Goal: Task Accomplishment & Management: Manage account settings

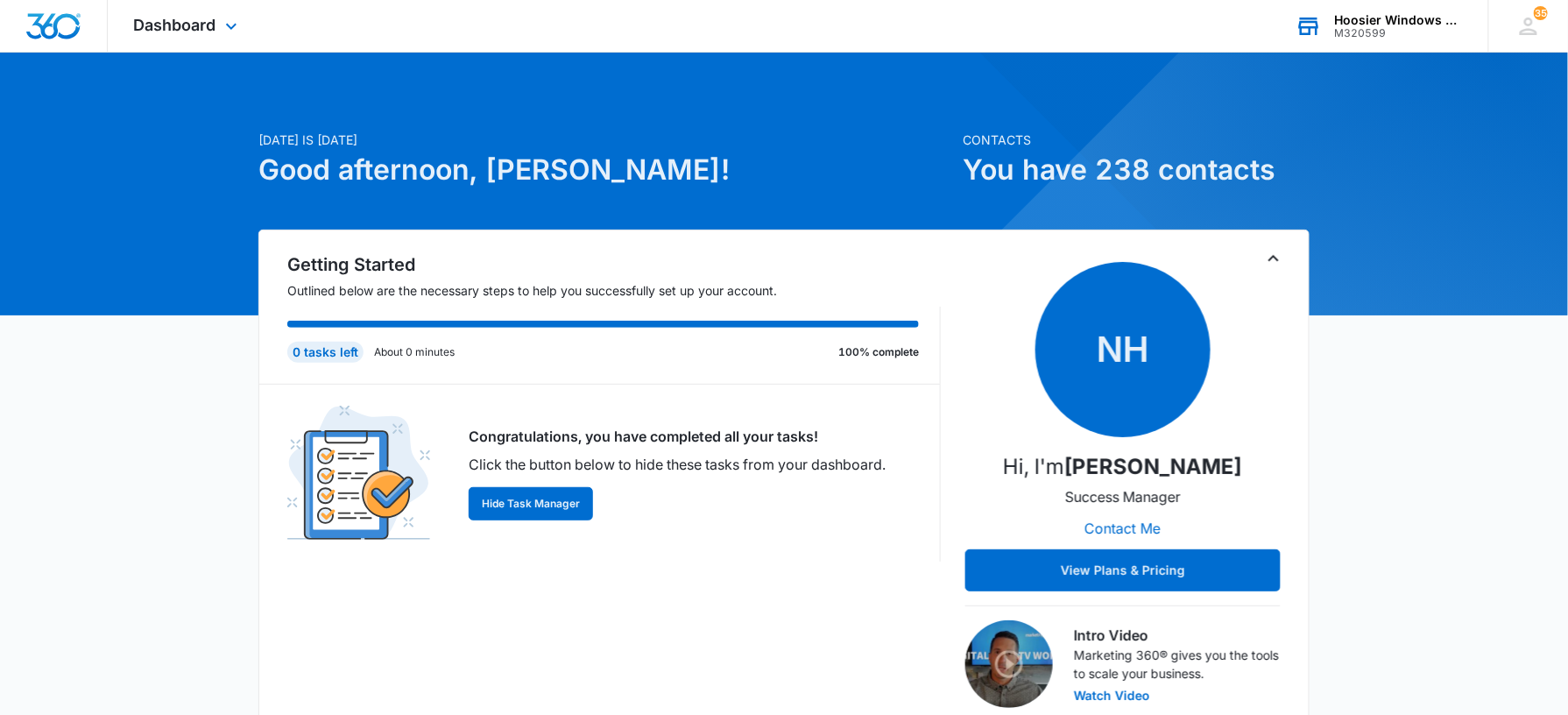
click at [1341, 29] on div "M320599" at bounding box center [1399, 33] width 128 height 13
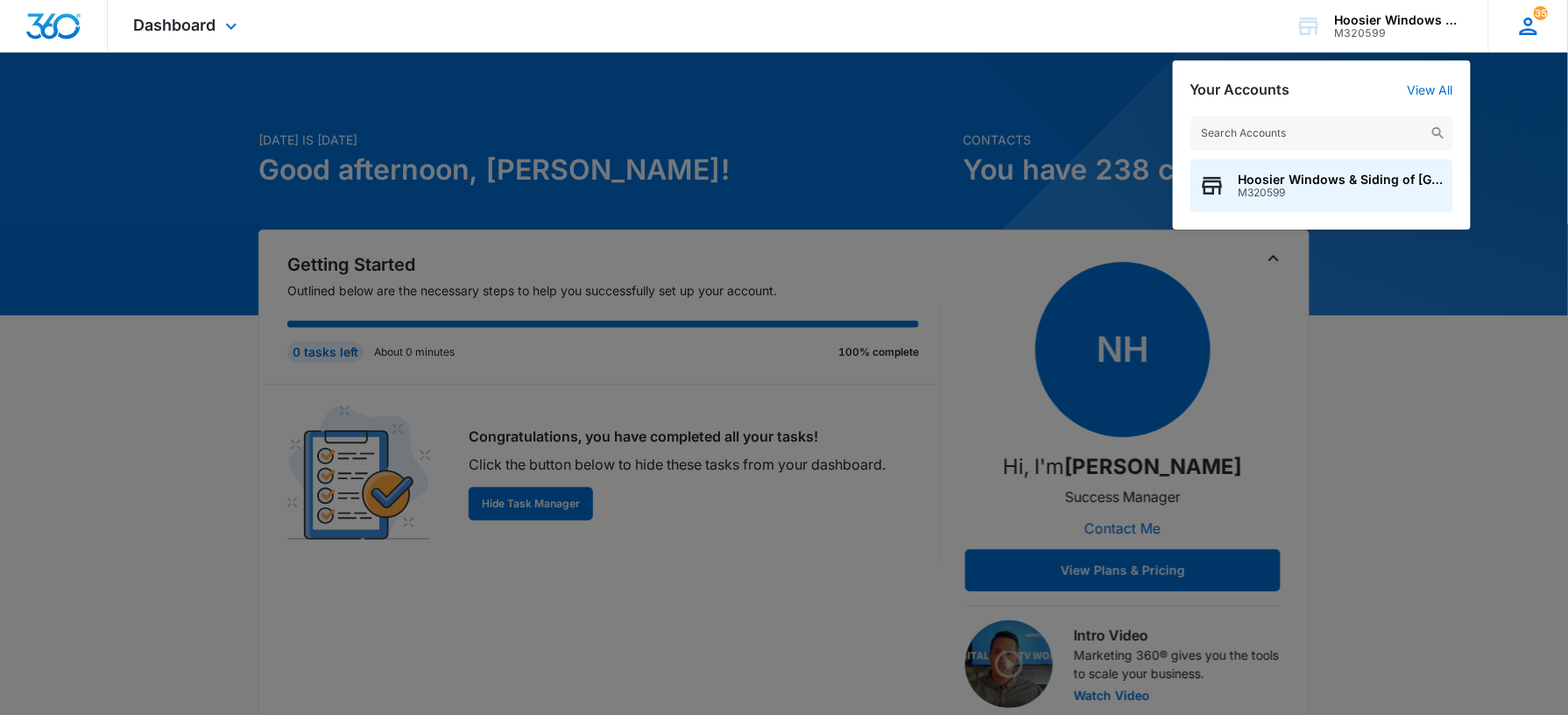
click at [1530, 7] on div "35 SR [PERSON_NAME] [PERSON_NAME][EMAIL_ADDRESS][DOMAIN_NAME] My Profile 35 Not…" at bounding box center [1528, 25] width 79 height 52
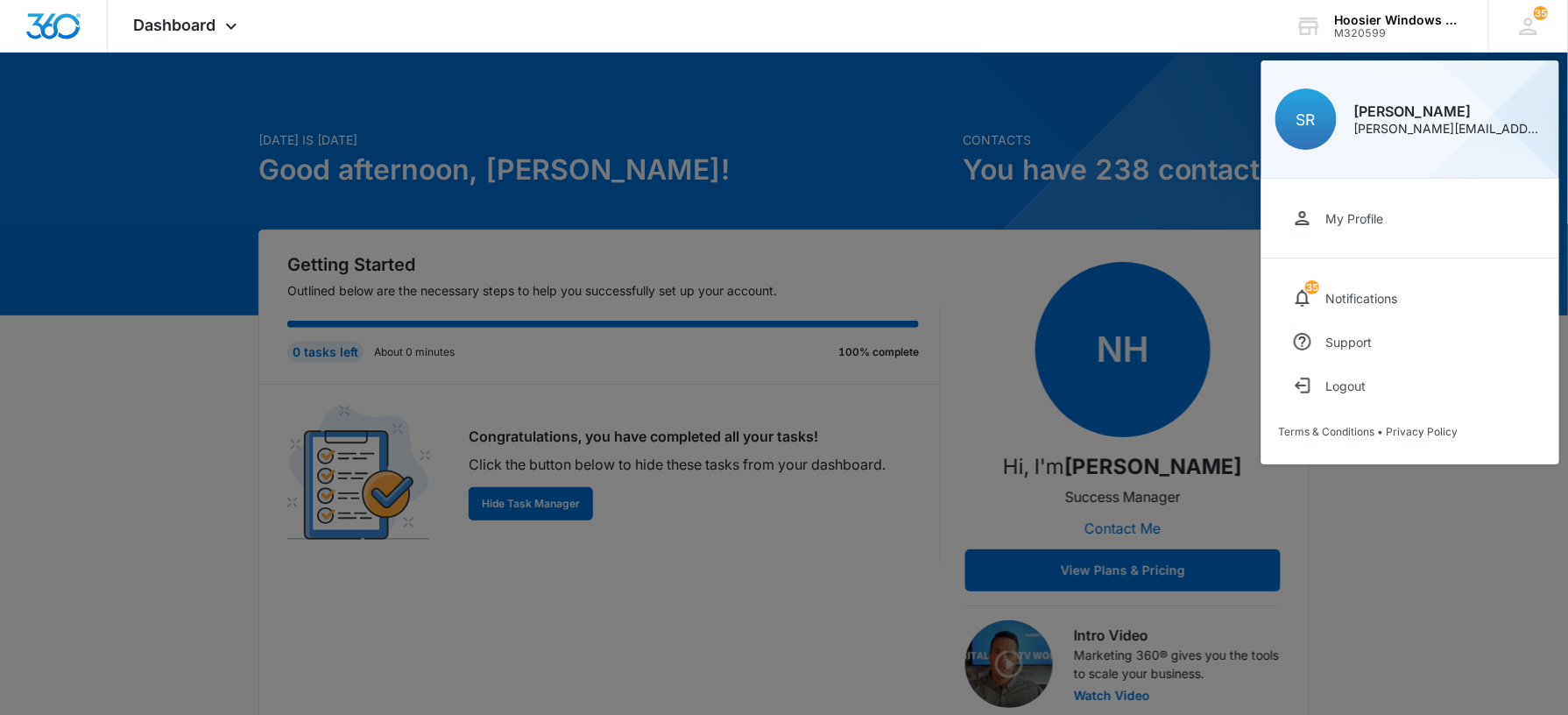
click at [803, 207] on div at bounding box center [784, 358] width 1568 height 715
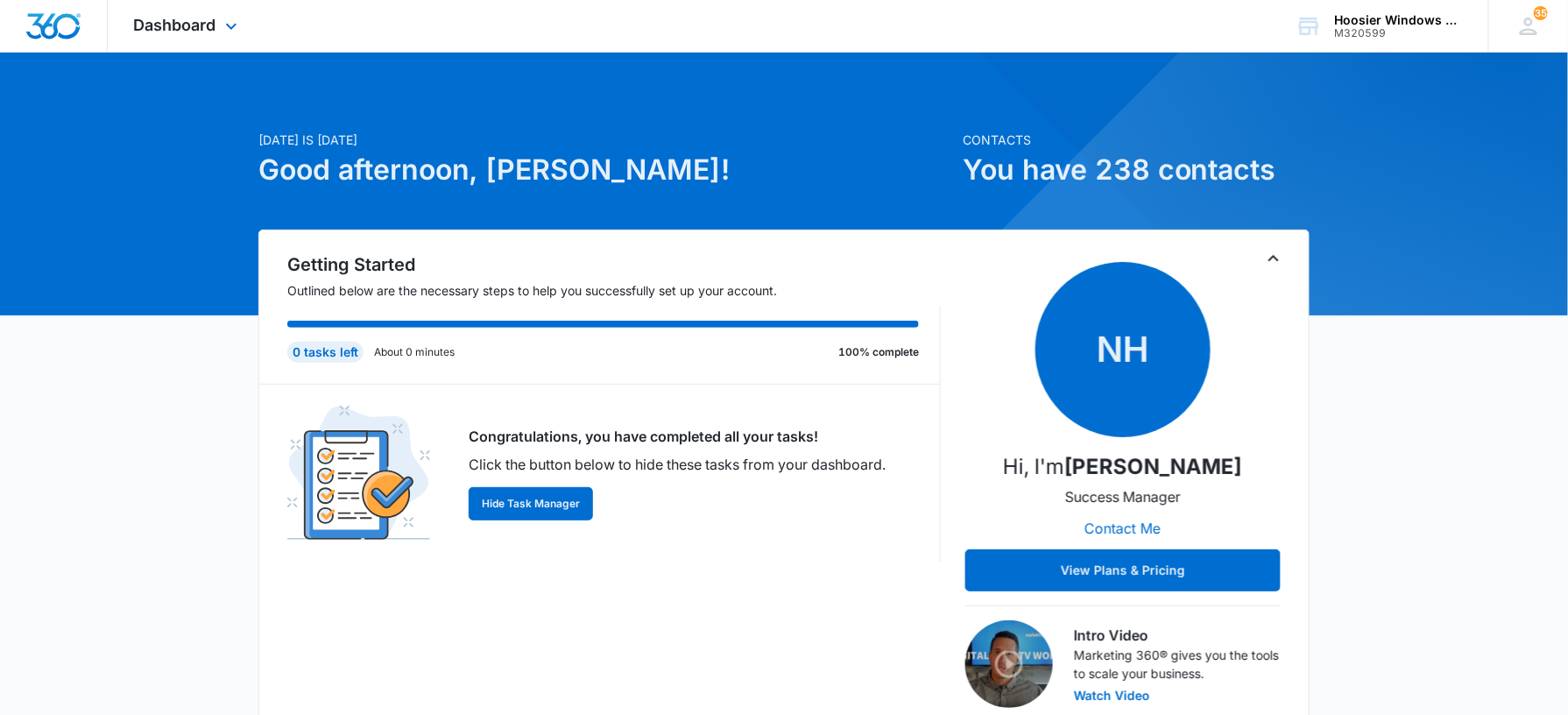
click at [183, 9] on div "Dashboard Apps Reputation Websites Forms CRM Email Social POS Content Ads Intel…" at bounding box center [188, 25] width 161 height 52
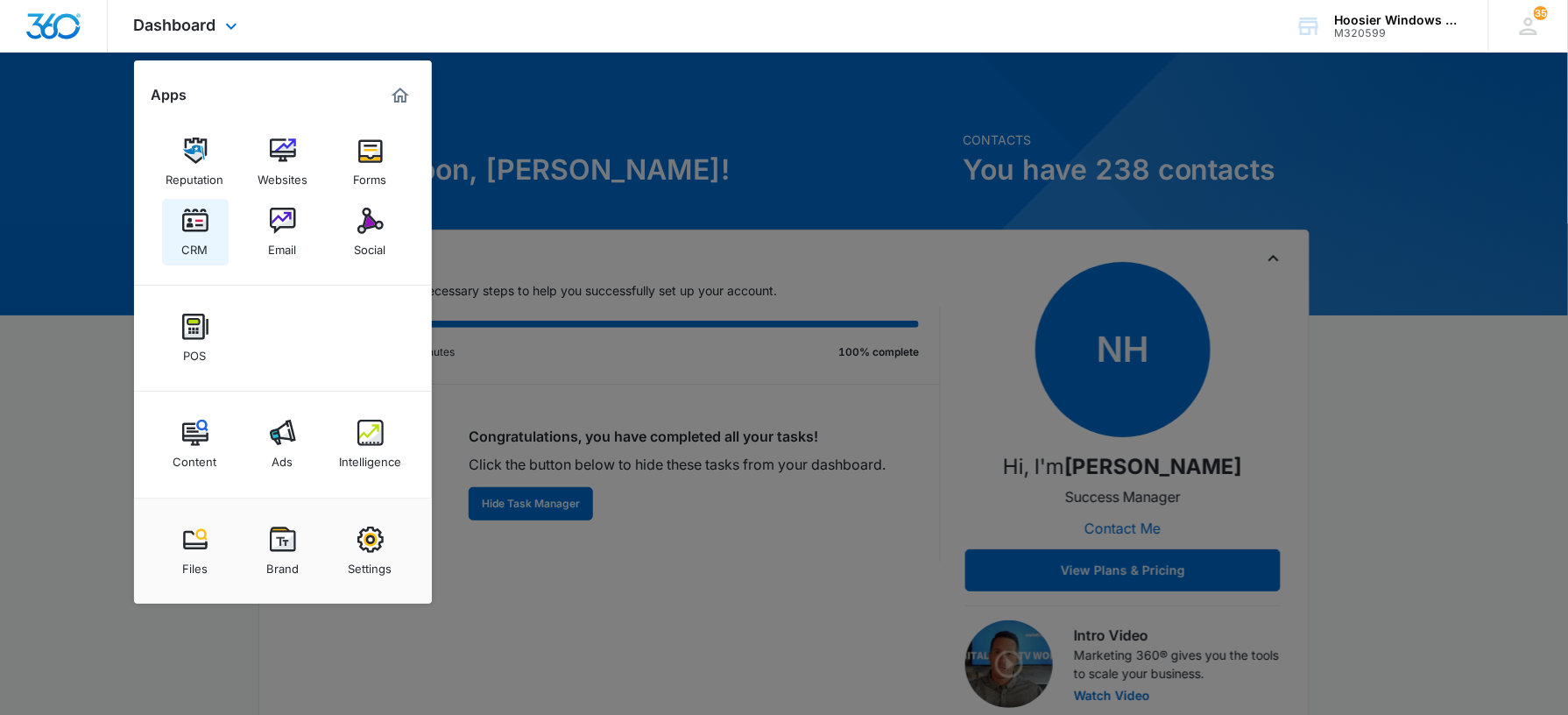
click at [200, 222] on img at bounding box center [195, 220] width 26 height 26
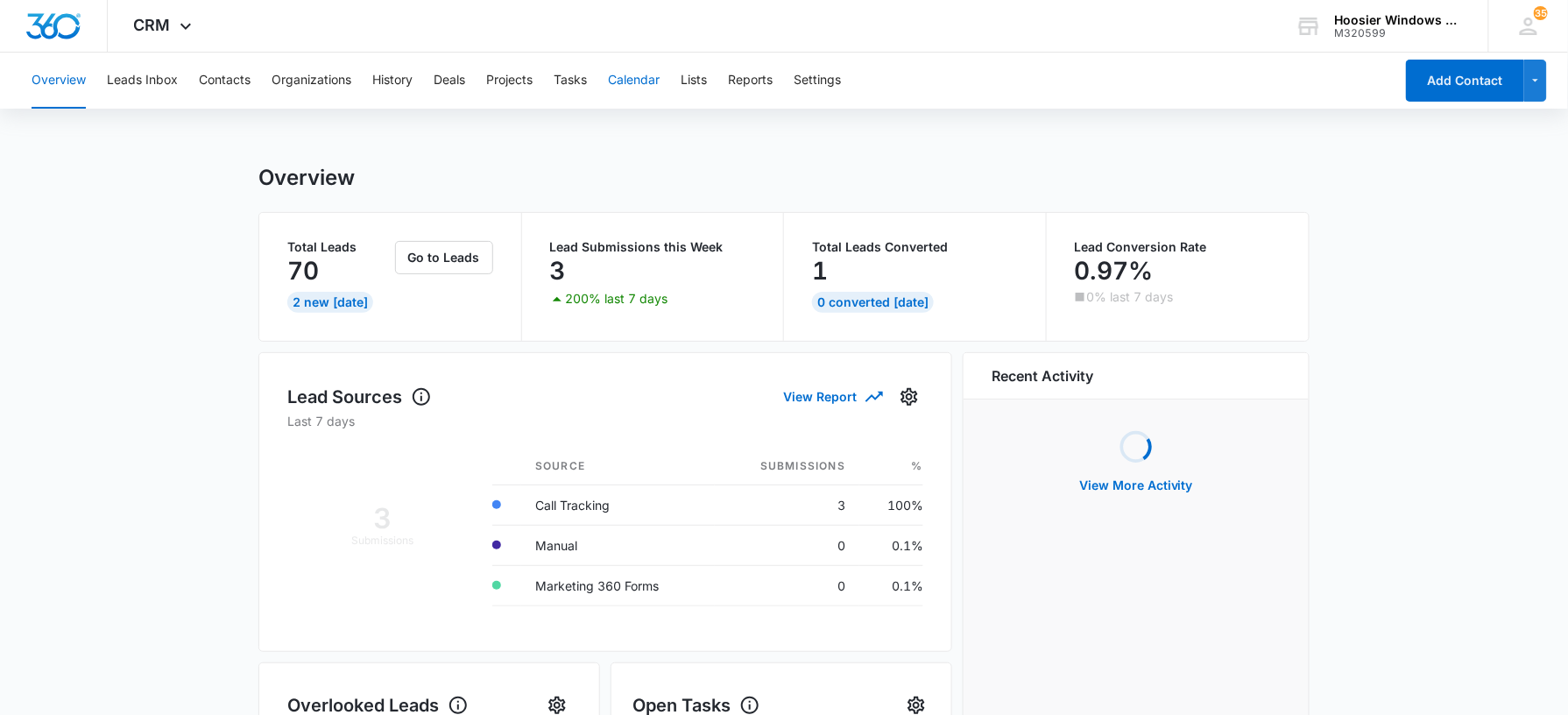
click at [629, 80] on button "Calendar" at bounding box center [634, 80] width 52 height 56
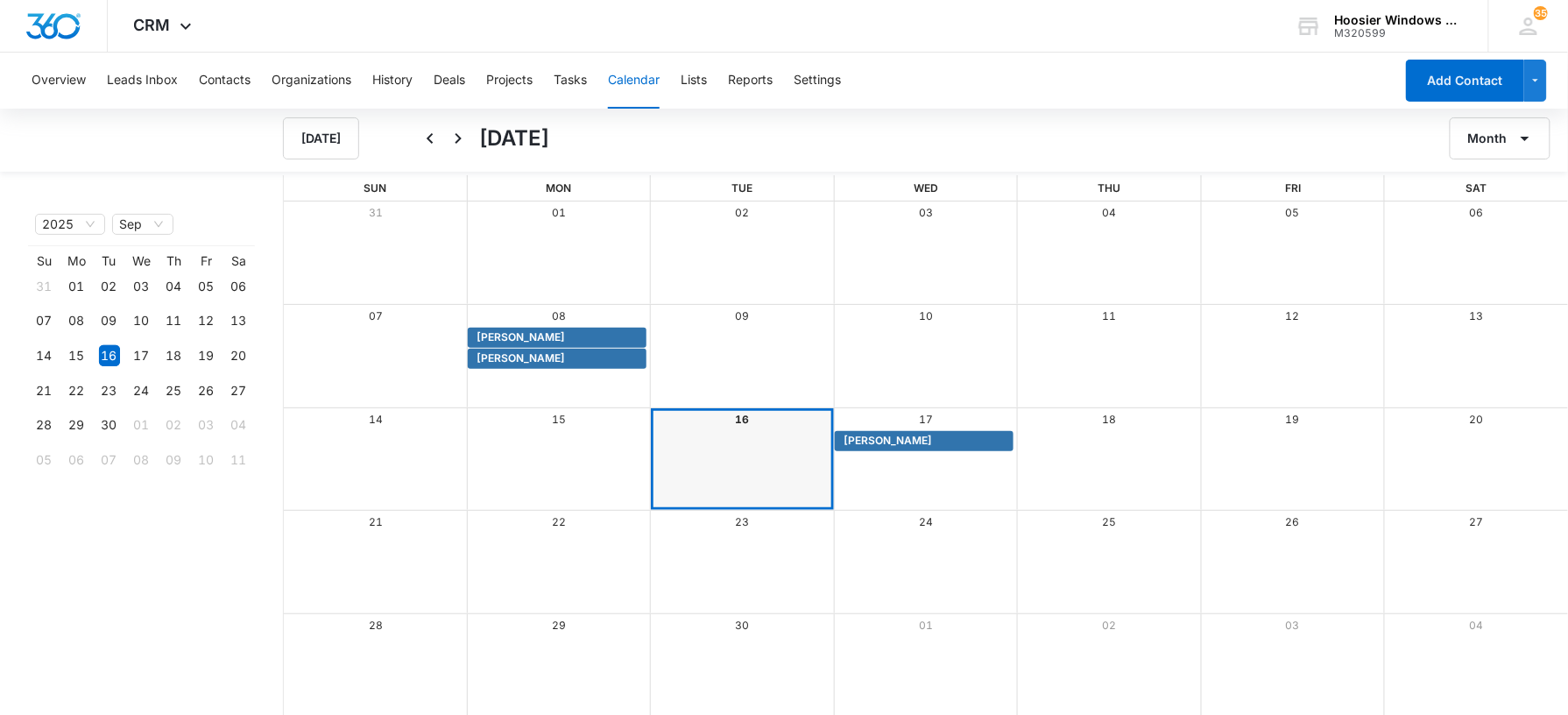
scroll to position [2, 0]
click at [885, 443] on span "[PERSON_NAME]" at bounding box center [888, 439] width 88 height 16
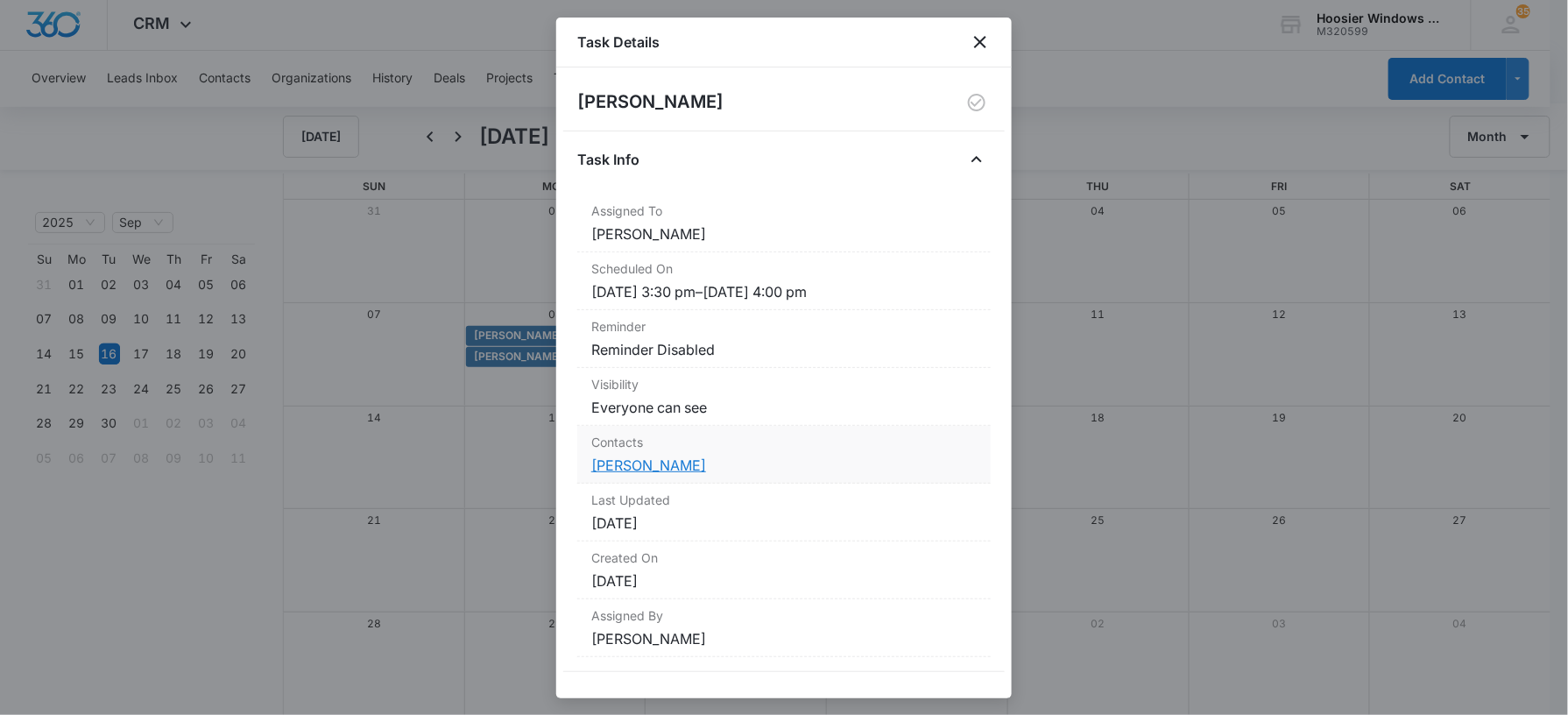
click at [661, 462] on link "[PERSON_NAME]" at bounding box center [648, 465] width 115 height 18
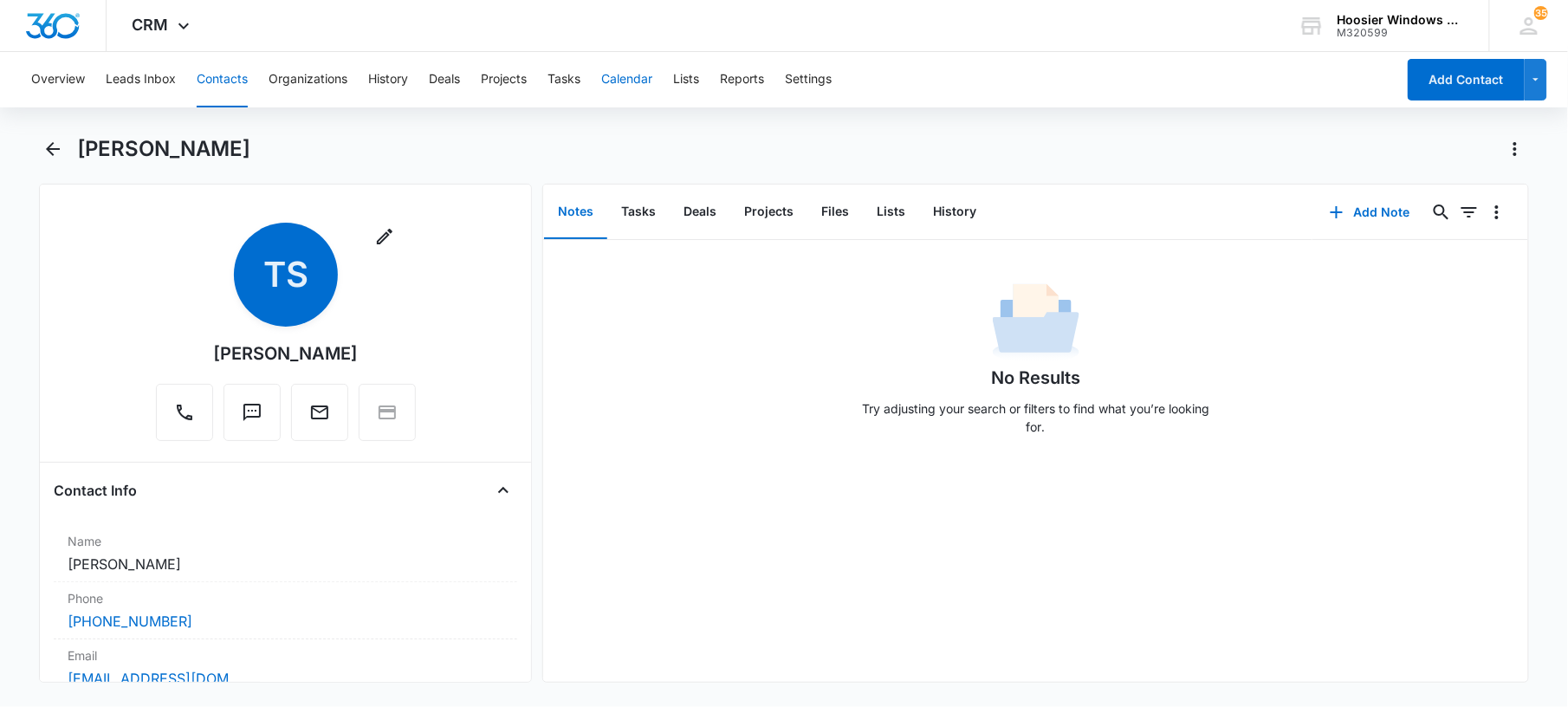
click at [636, 80] on button "Calendar" at bounding box center [627, 79] width 51 height 55
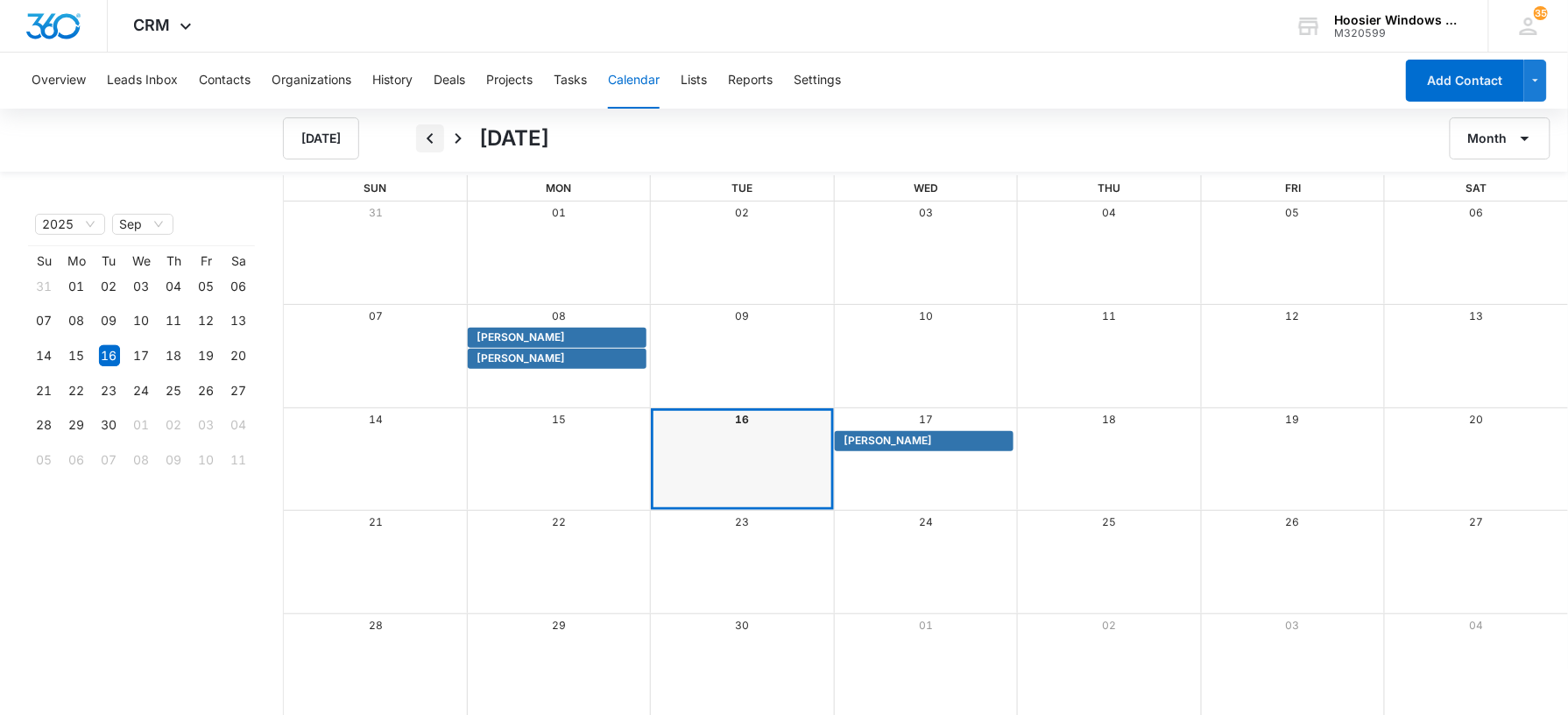
click at [429, 137] on icon "Back" at bounding box center [430, 138] width 21 height 21
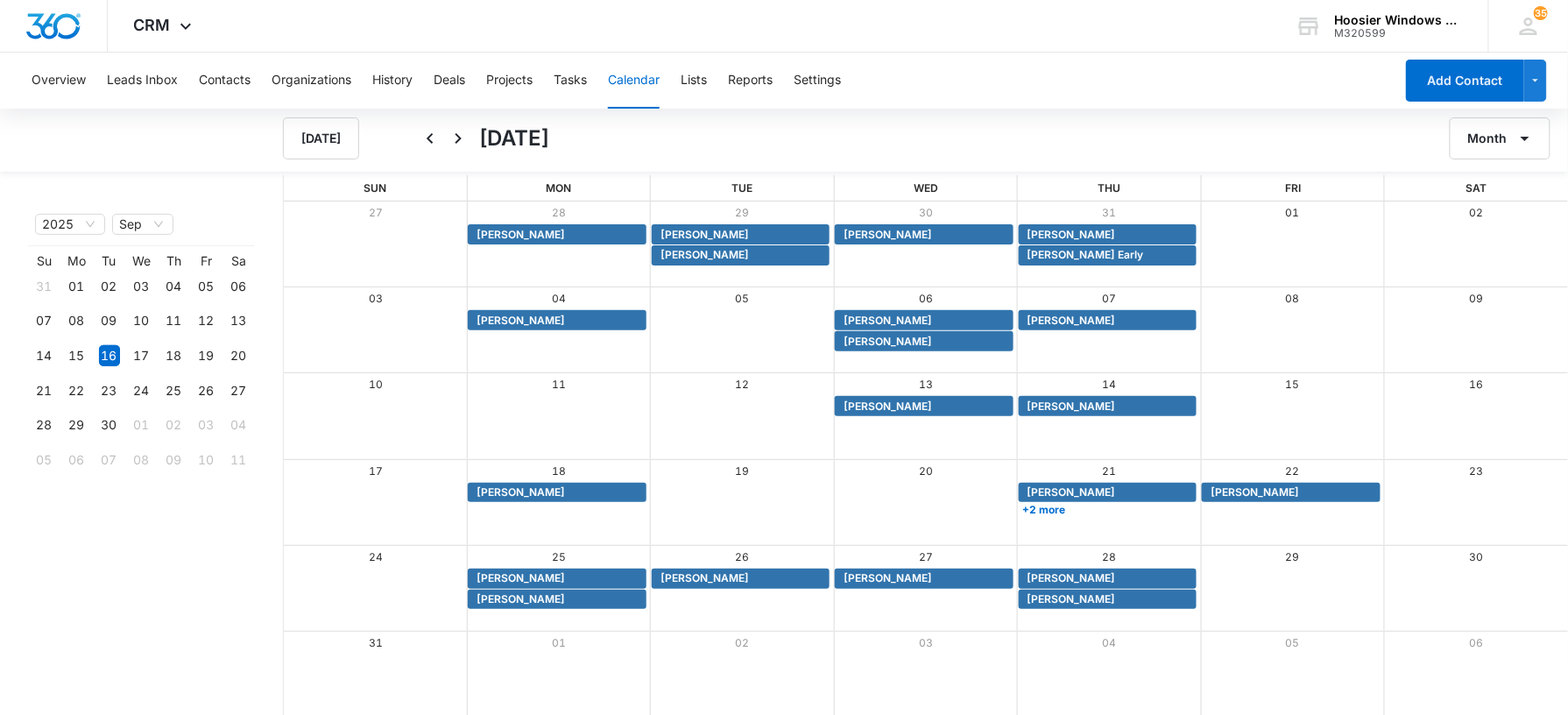
scroll to position [2, 0]
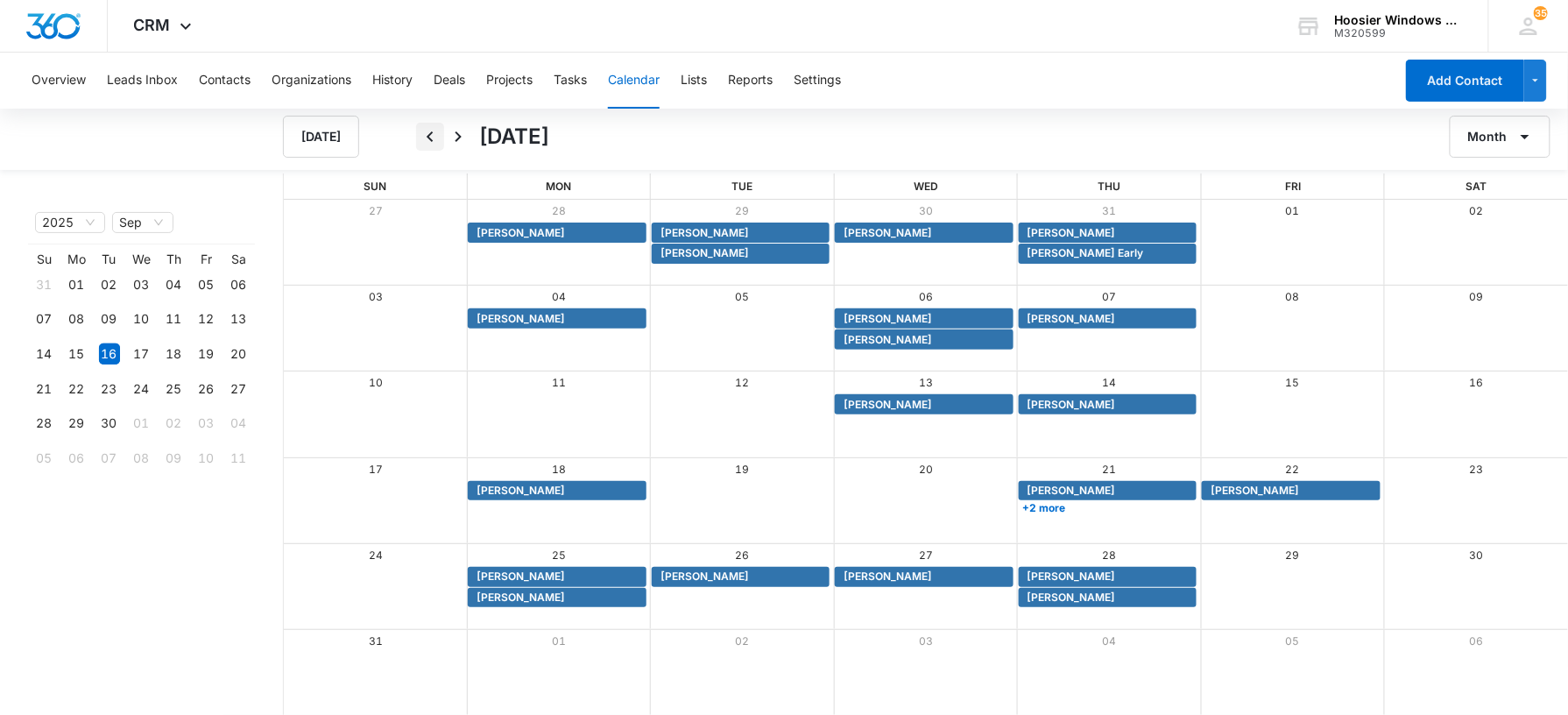
click at [437, 137] on icon "Back" at bounding box center [430, 136] width 21 height 21
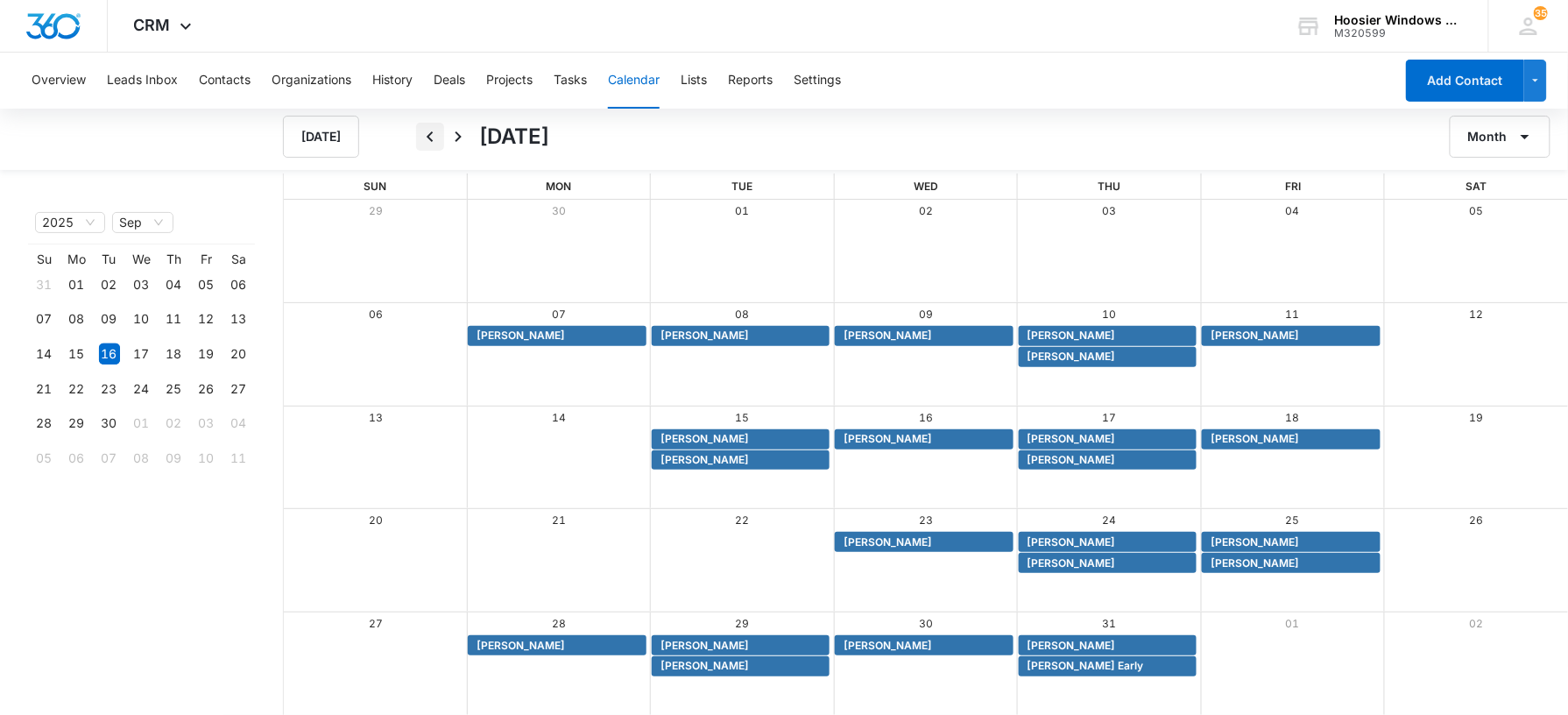
click at [437, 137] on icon "Back" at bounding box center [430, 136] width 21 height 21
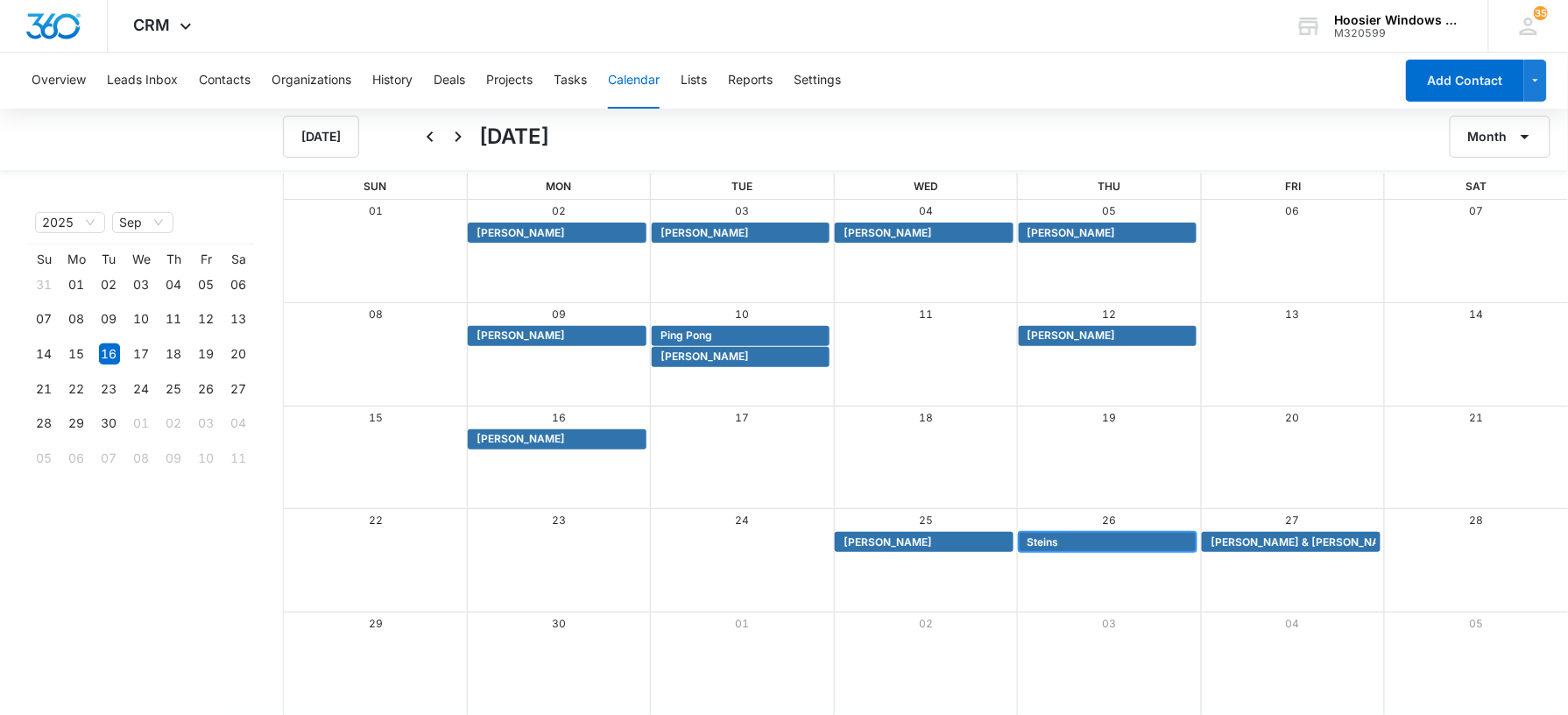
click at [1050, 538] on span "Steins" at bounding box center [1043, 543] width 31 height 16
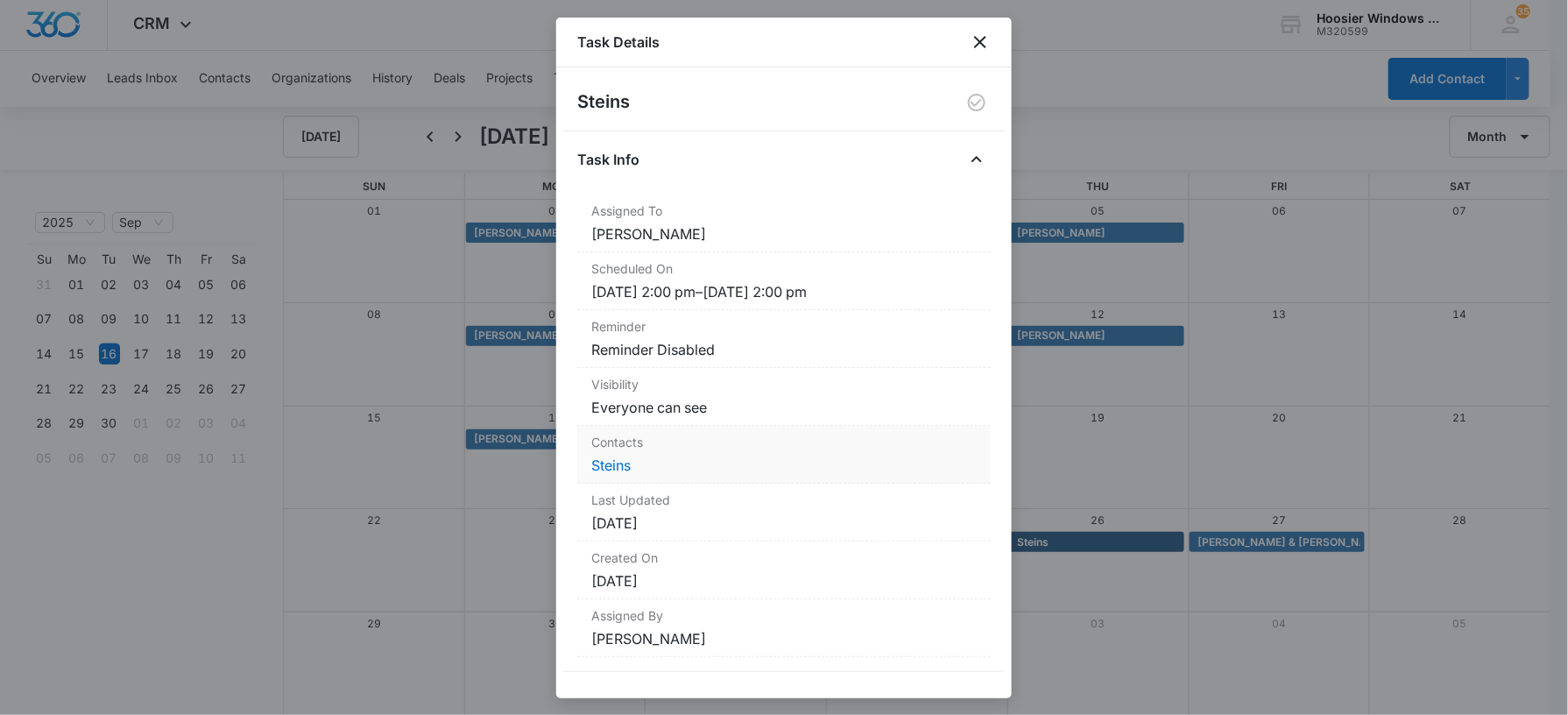
click at [622, 475] on dd "Steins" at bounding box center [784, 464] width 386 height 21
click at [624, 470] on link "Steins" at bounding box center [611, 465] width 39 height 18
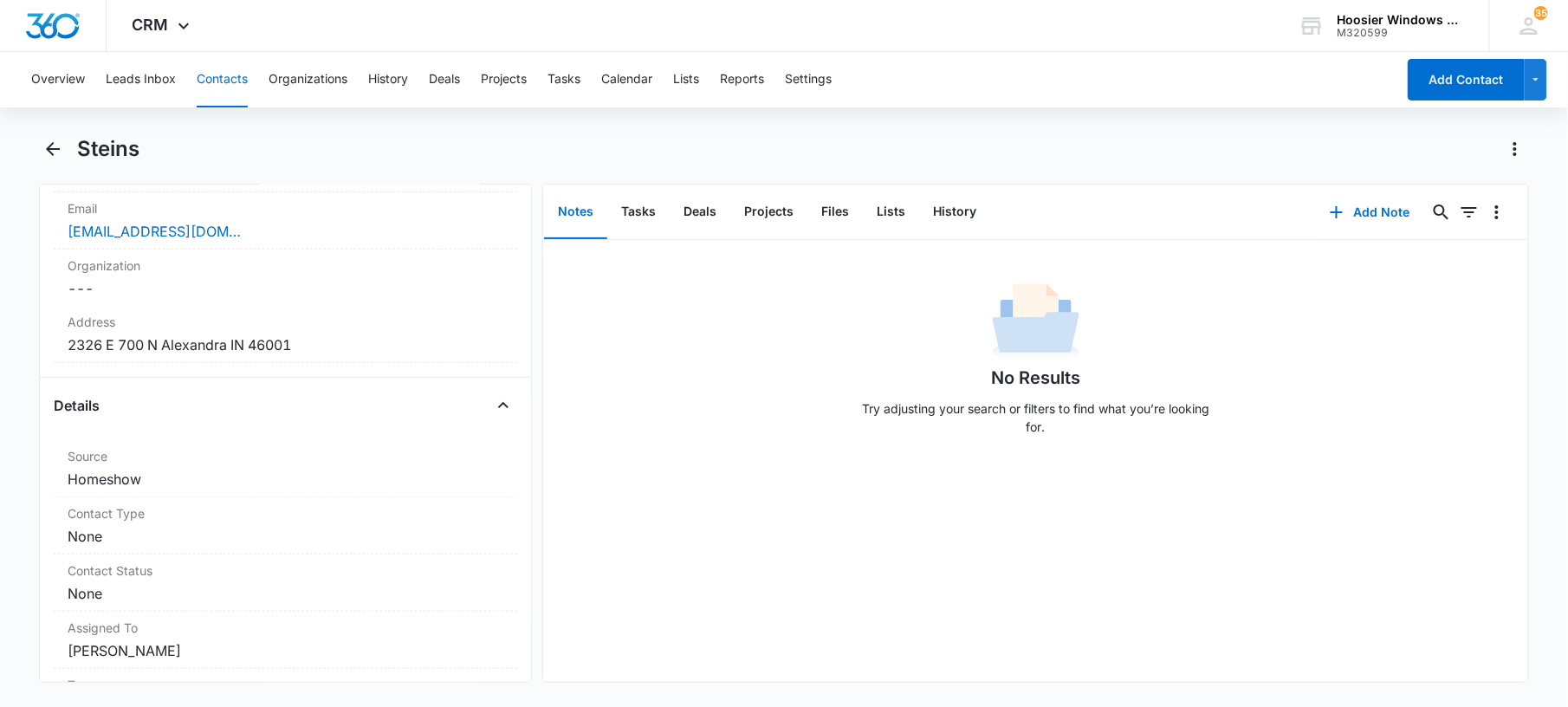
scroll to position [299, 0]
